Goal: Task Accomplishment & Management: Manage account settings

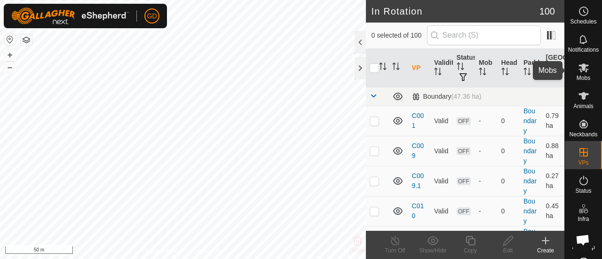
drag, startPoint x: 0, startPoint y: 0, endPoint x: 576, endPoint y: 67, distance: 579.5
click at [578, 67] on icon at bounding box center [583, 67] width 11 height 11
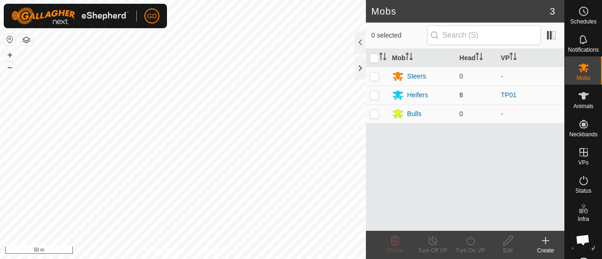
click at [376, 95] on p-checkbox at bounding box center [374, 95] width 9 height 8
checkbox input "false"
click at [416, 93] on div "Heifers" at bounding box center [418, 95] width 21 height 10
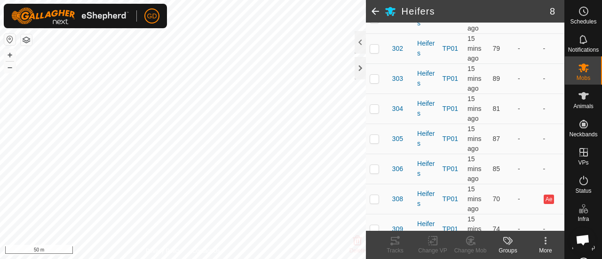
scroll to position [178, 0]
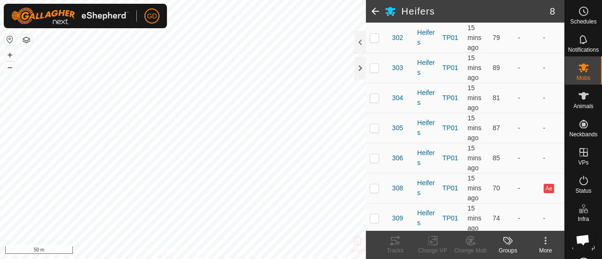
click at [376, 11] on span at bounding box center [375, 11] width 19 height 23
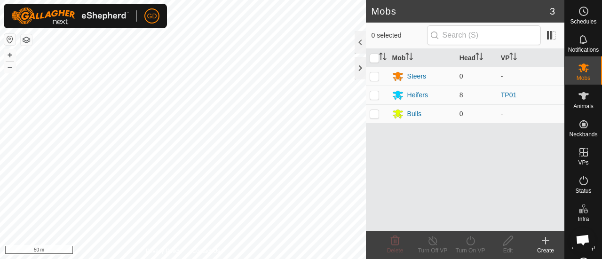
click at [457, 155] on div "Mob Head VP Steers 0 - Heifers 8 TP01 Bulls 0 -" at bounding box center [465, 140] width 199 height 182
